Goal: Task Accomplishment & Management: Complete application form

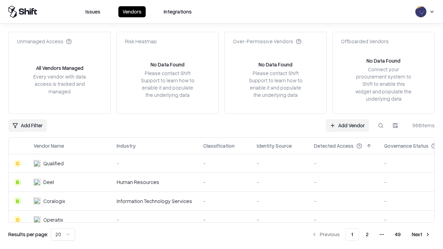
click at [347, 125] on link "Add Vendor" at bounding box center [346, 125] width 43 height 12
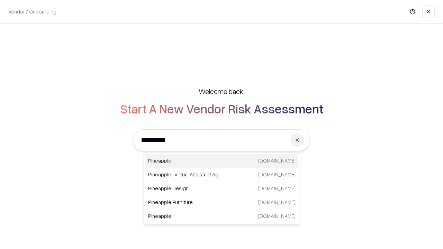
click at [222, 161] on div "Pineapple [DOMAIN_NAME]" at bounding box center [221, 161] width 153 height 14
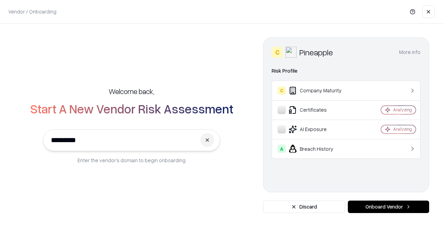
type input "*********"
click at [388, 207] on button "Onboard Vendor" at bounding box center [388, 207] width 81 height 12
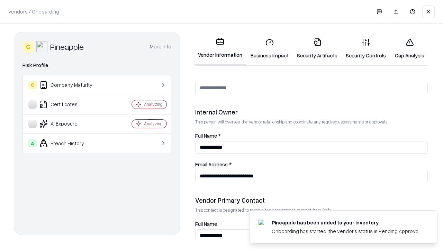
scroll to position [358, 0]
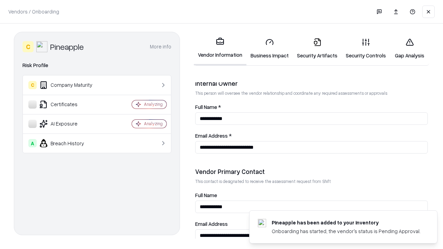
click at [269, 48] on link "Business Impact" at bounding box center [269, 49] width 46 height 32
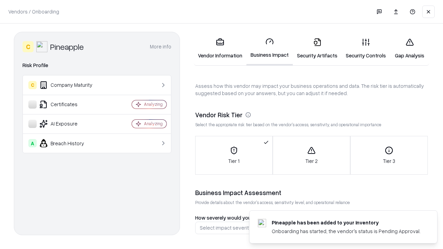
click at [317, 48] on link "Security Artifacts" at bounding box center [317, 49] width 49 height 32
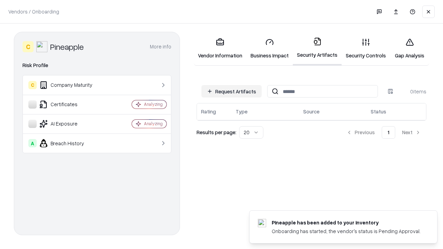
click at [231, 91] on button "Request Artifacts" at bounding box center [231, 91] width 60 height 12
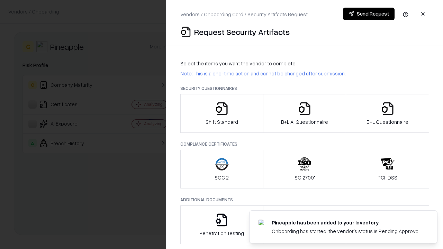
click at [221, 113] on icon "button" at bounding box center [222, 109] width 14 height 14
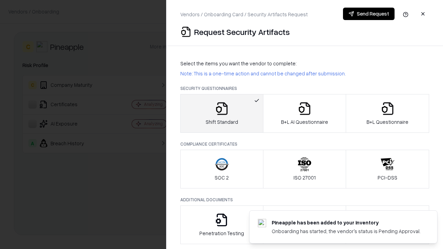
click at [368, 14] on button "Send Request" at bounding box center [369, 14] width 52 height 12
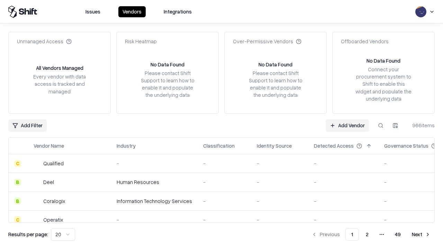
click at [380, 125] on button at bounding box center [380, 125] width 12 height 12
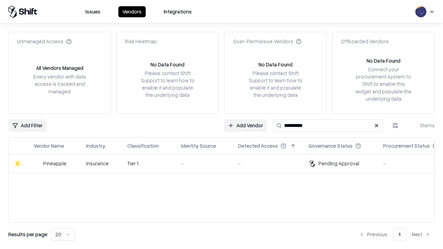
type input "*********"
click at [225, 163] on div "-" at bounding box center [204, 163] width 46 height 7
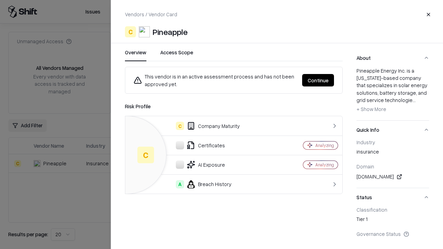
click at [318, 80] on button "Continue" at bounding box center [318, 80] width 32 height 12
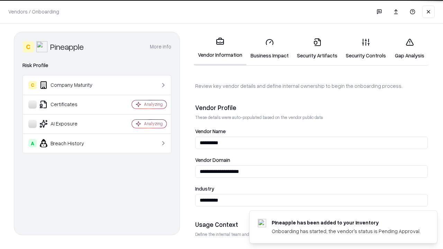
click at [317, 48] on link "Security Artifacts" at bounding box center [317, 49] width 49 height 32
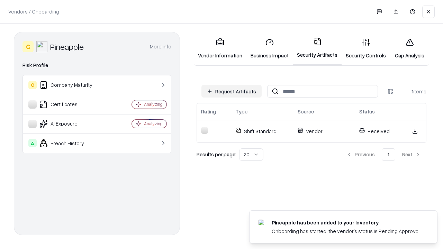
click at [366, 48] on link "Security Controls" at bounding box center [365, 49] width 48 height 32
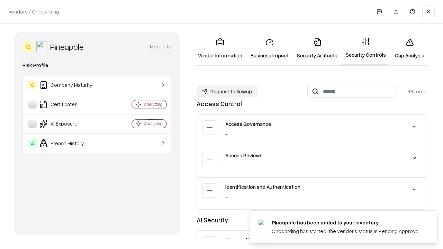
click at [227, 91] on button "Request Followup" at bounding box center [226, 91] width 61 height 12
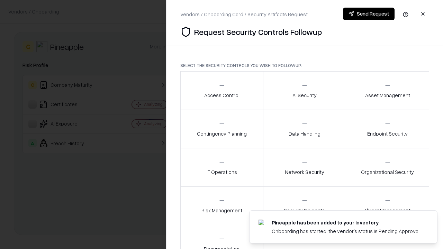
click at [221, 91] on div "Access Control" at bounding box center [221, 90] width 35 height 17
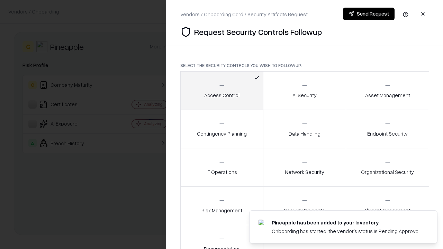
click at [368, 14] on button "Send Request" at bounding box center [369, 14] width 52 height 12
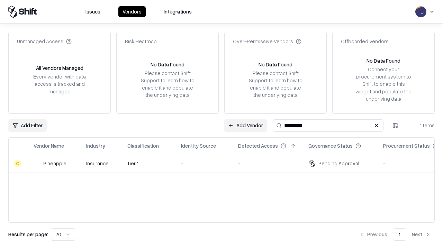
type input "*********"
click at [225, 163] on div "-" at bounding box center [204, 163] width 46 height 7
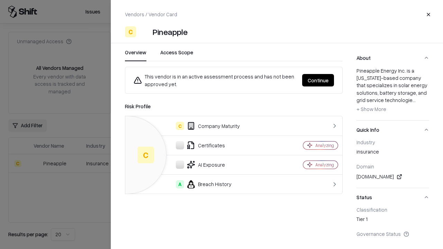
click at [318, 80] on button "Continue" at bounding box center [318, 80] width 32 height 12
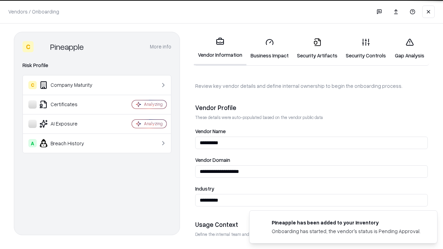
click at [409, 48] on link "Gap Analysis" at bounding box center [409, 49] width 39 height 32
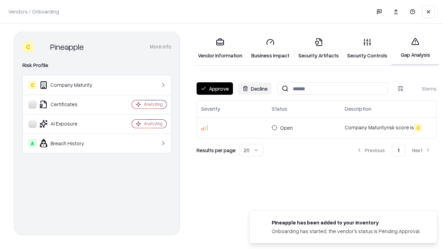
click at [214, 89] on button "Approve" at bounding box center [214, 88] width 36 height 12
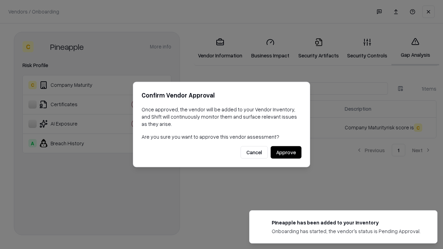
click at [286, 152] on button "Approve" at bounding box center [285, 152] width 31 height 12
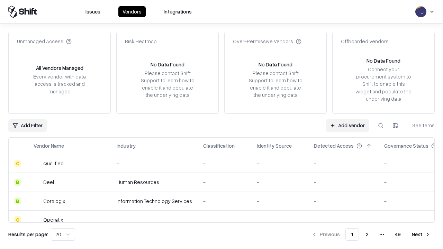
type input "*********"
click at [347, 125] on link "Add Vendor" at bounding box center [346, 125] width 43 height 12
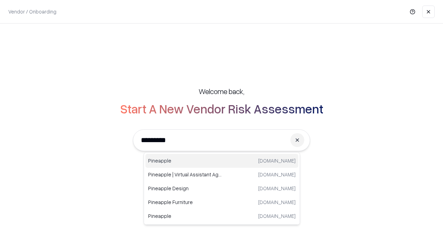
click at [222, 161] on div "Pineapple pineappleenergy.com" at bounding box center [221, 161] width 153 height 14
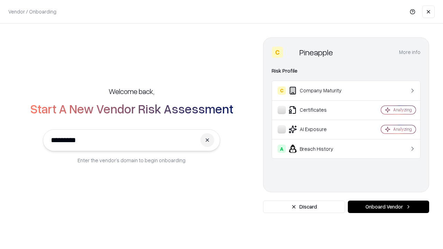
type input "*********"
click at [388, 207] on button "Onboard Vendor" at bounding box center [388, 207] width 81 height 12
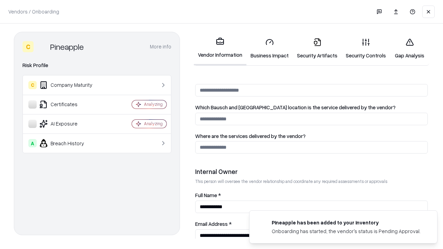
scroll to position [358, 0]
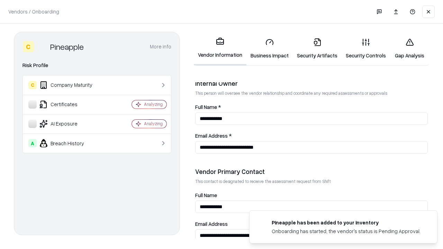
click at [409, 48] on link "Gap Analysis" at bounding box center [409, 49] width 39 height 32
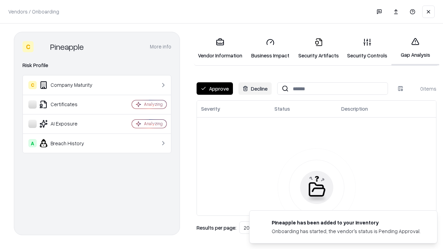
click at [214, 89] on button "Approve" at bounding box center [214, 88] width 36 height 12
